Goal: Task Accomplishment & Management: Manage account settings

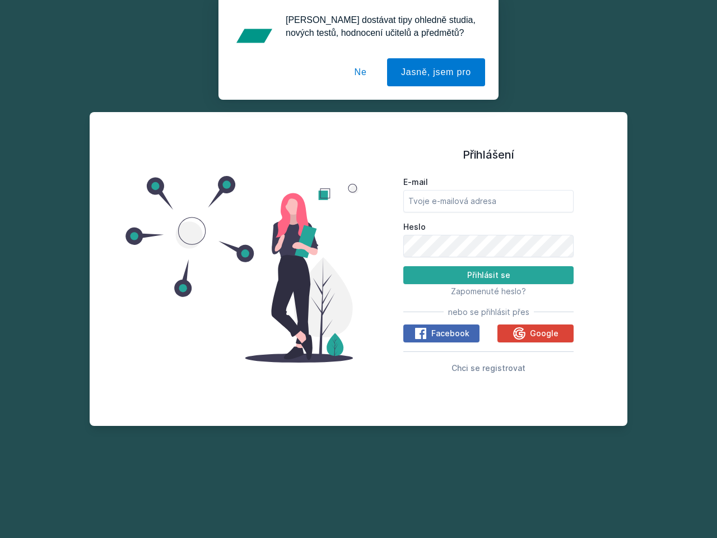
click at [489, 291] on span "Zapomenuté heslo?" at bounding box center [488, 291] width 75 height 10
click at [442, 334] on span "Facebook" at bounding box center [451, 333] width 38 height 11
click at [422, 334] on icon at bounding box center [420, 333] width 13 height 13
click at [536, 334] on span "Google" at bounding box center [544, 333] width 29 height 11
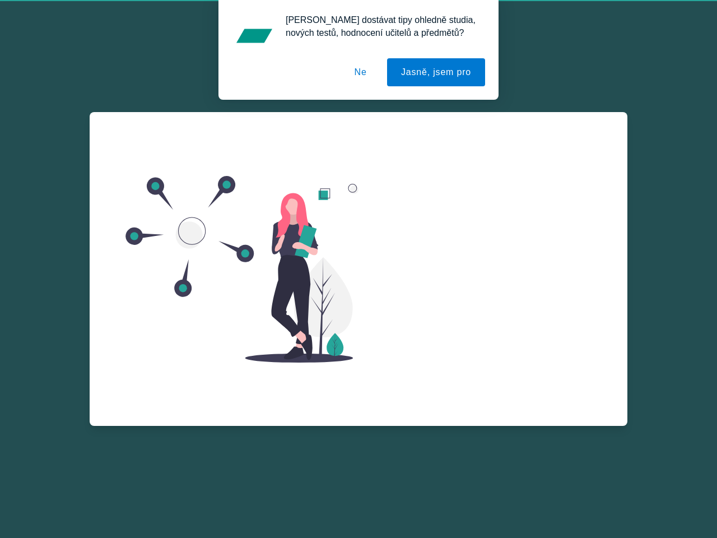
click at [521, 340] on icon at bounding box center [519, 346] width 12 height 12
click at [438, 72] on button "Jasně, jsem pro" at bounding box center [436, 72] width 98 height 28
